Goal: Transaction & Acquisition: Purchase product/service

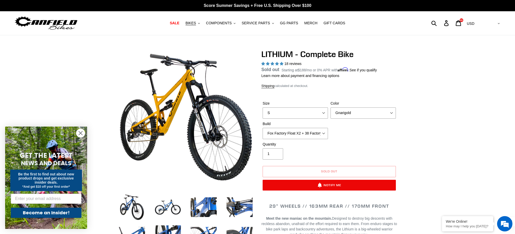
select select "highest-rating"
click at [220, 24] on span "COMPONENTS" at bounding box center [219, 23] width 26 height 4
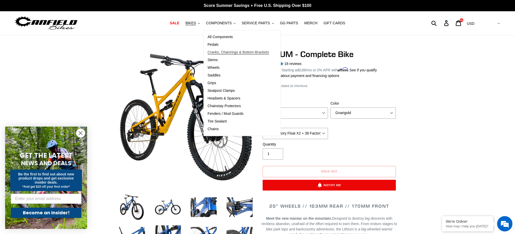
click at [236, 52] on span "Cranks, Chainrings & Bottom-Brackets" at bounding box center [237, 52] width 61 height 4
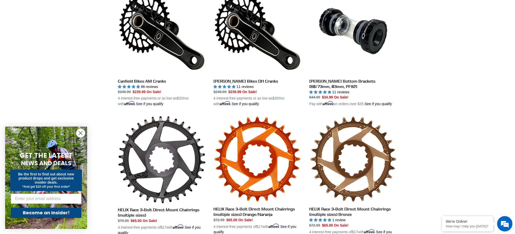
scroll to position [165, 0]
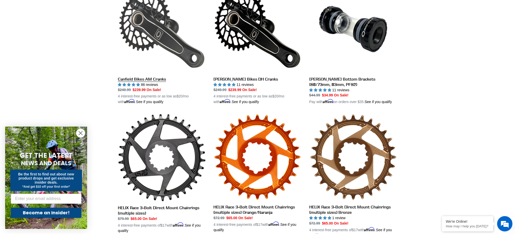
click at [146, 43] on link "Canfield Bikes AM Cranks" at bounding box center [162, 45] width 88 height 120
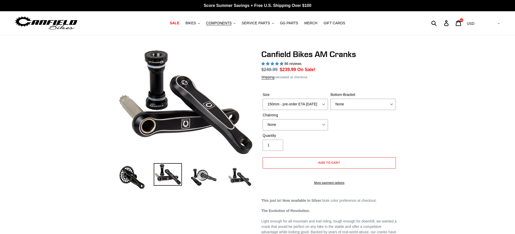
select select "highest-rating"
